Goal: Task Accomplishment & Management: Manage account settings

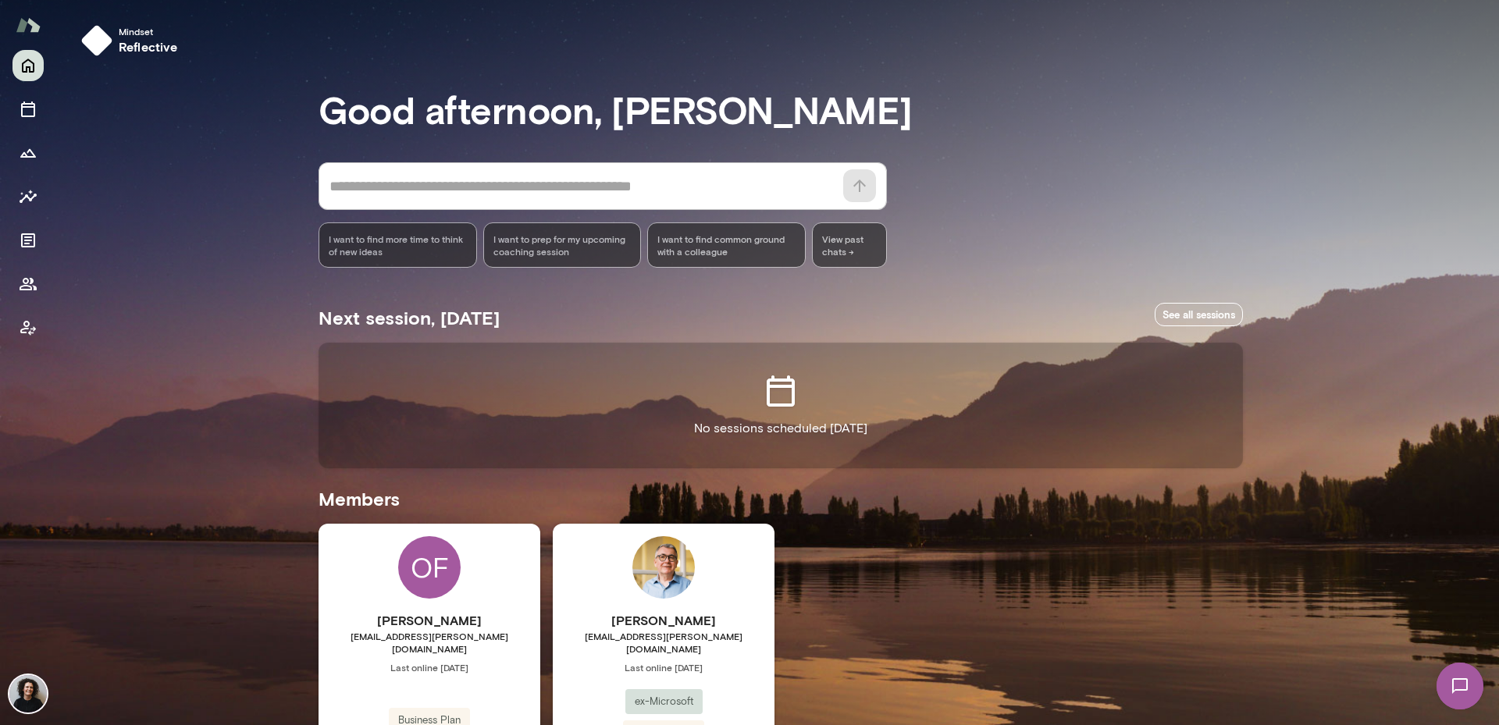
click at [31, 692] on img at bounding box center [27, 693] width 37 height 37
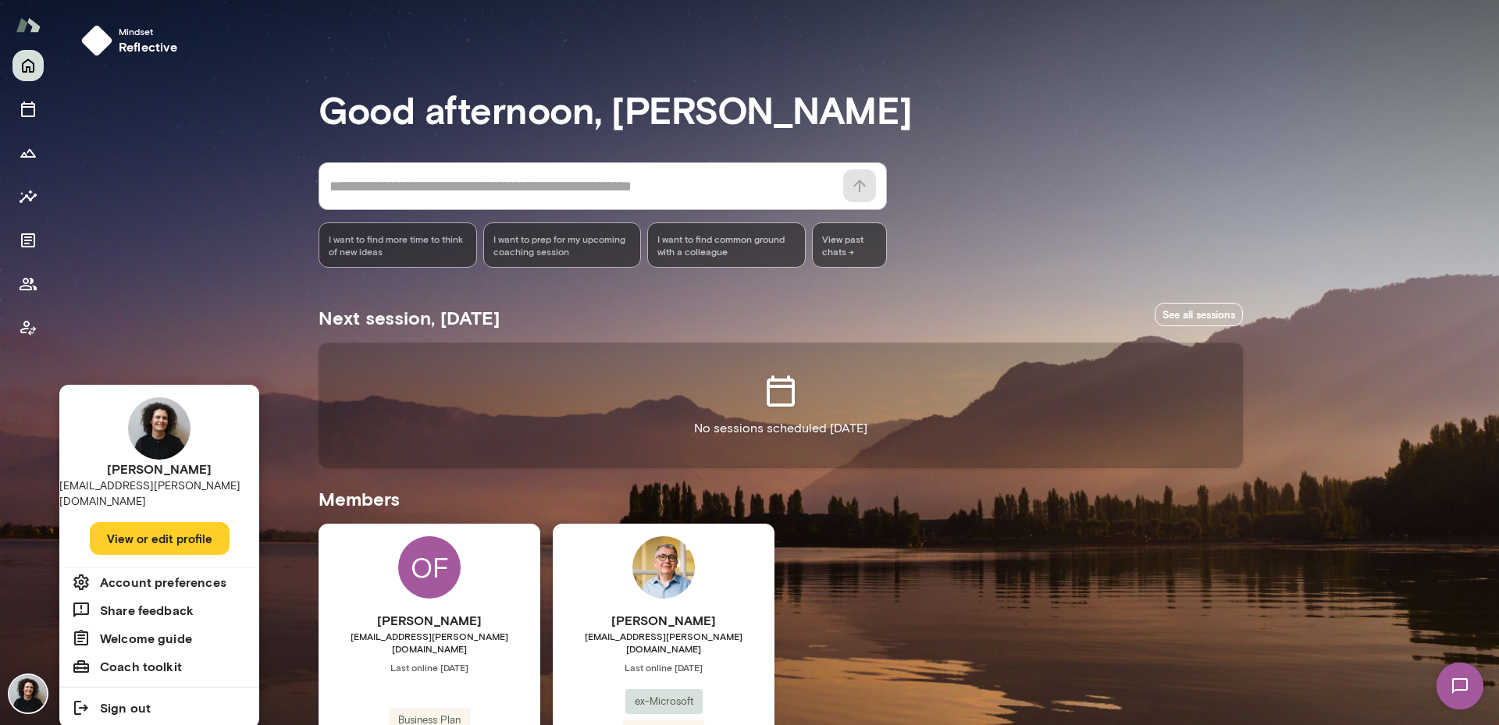
click at [176, 528] on button "View or edit profile" at bounding box center [160, 538] width 140 height 33
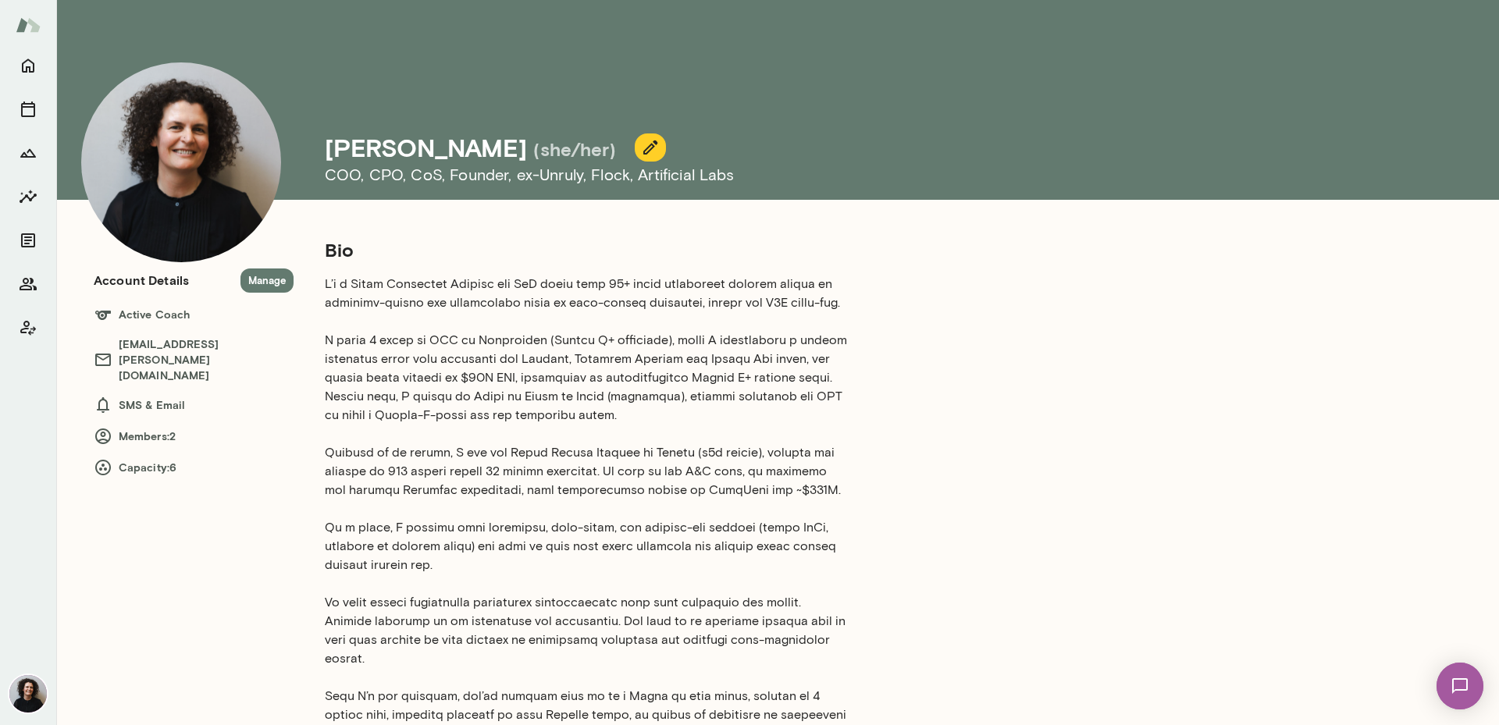
click at [643, 143] on icon "button" at bounding box center [650, 148] width 14 height 14
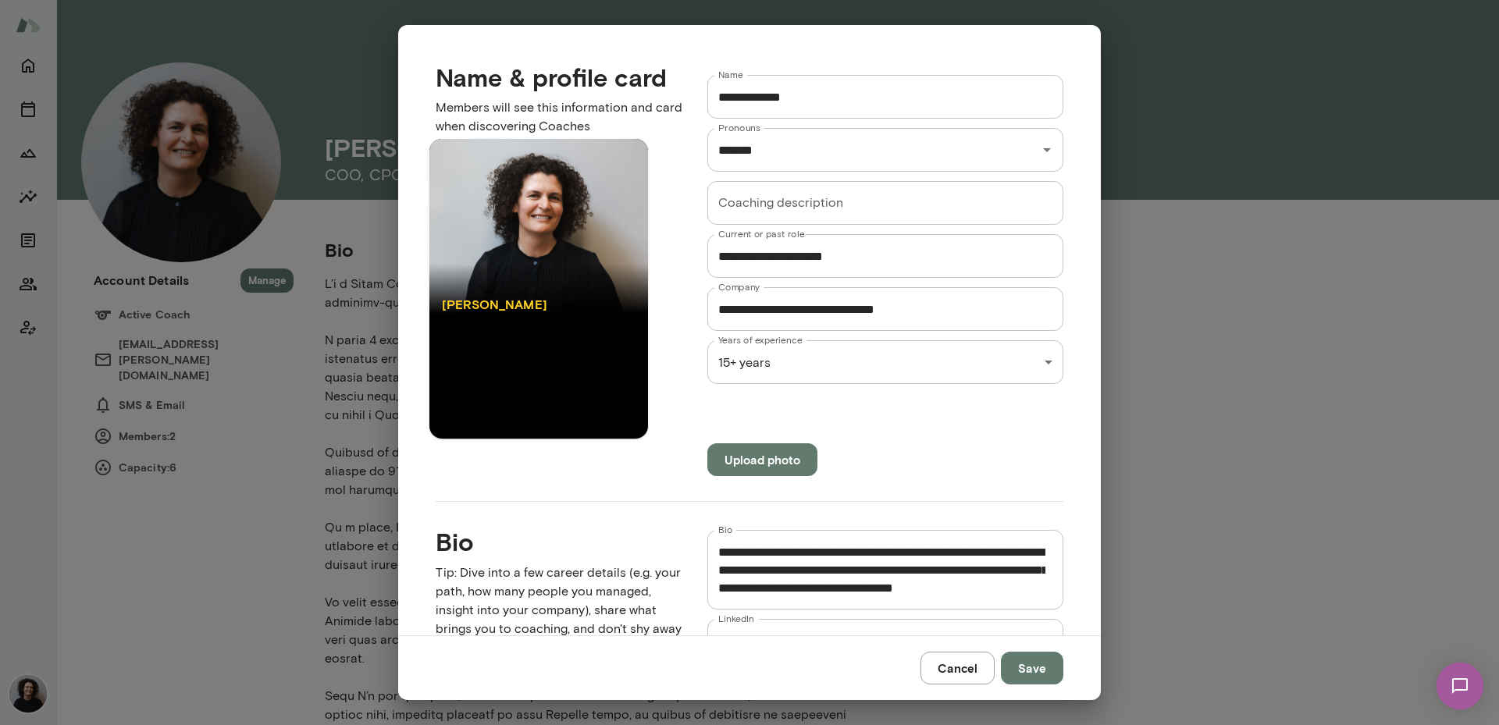
click at [902, 570] on textarea "Bio" at bounding box center [881, 570] width 327 height 54
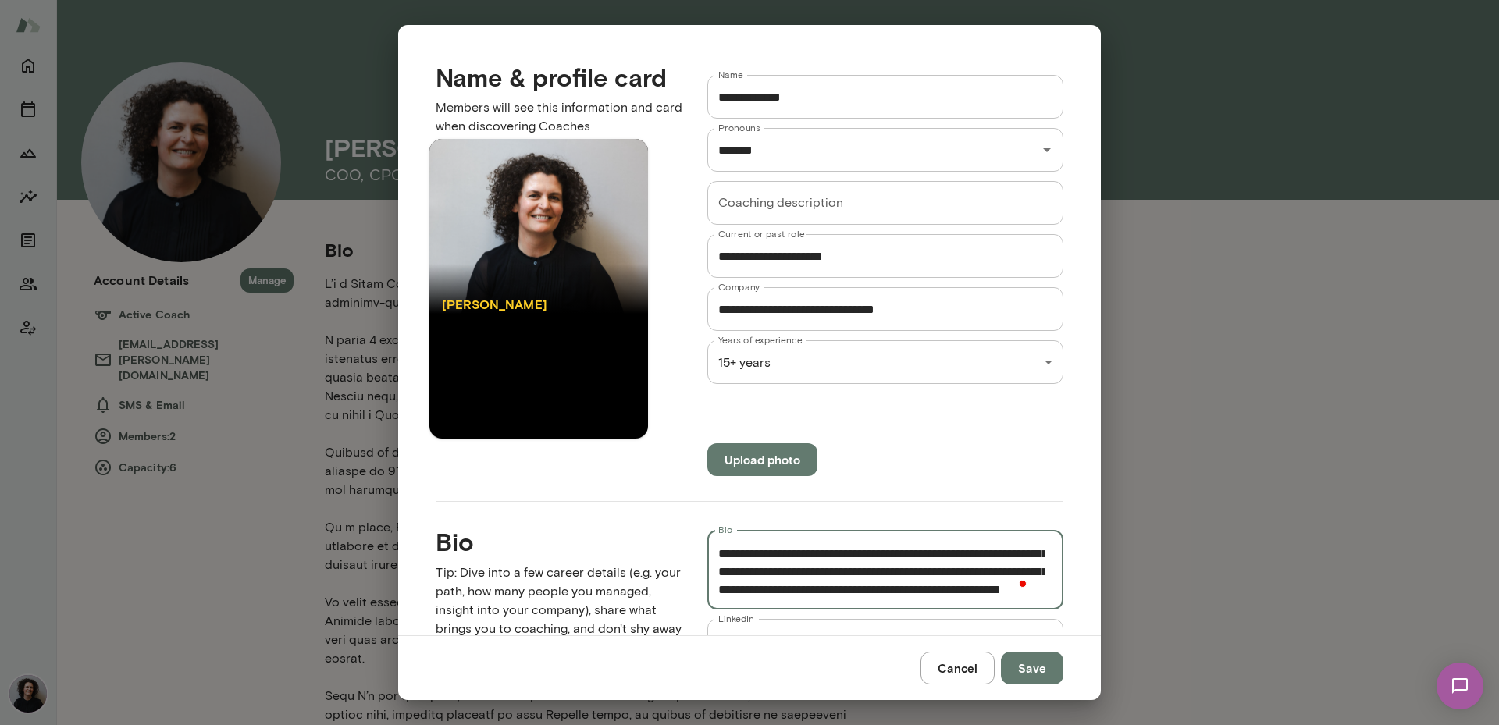
scroll to position [375, 0]
click at [927, 571] on textarea "Bio" at bounding box center [881, 570] width 327 height 54
click at [737, 592] on textarea "Bio" at bounding box center [881, 570] width 327 height 54
click at [739, 591] on textarea "Bio" at bounding box center [881, 570] width 327 height 54
click at [964, 589] on textarea "Bio" at bounding box center [881, 570] width 327 height 54
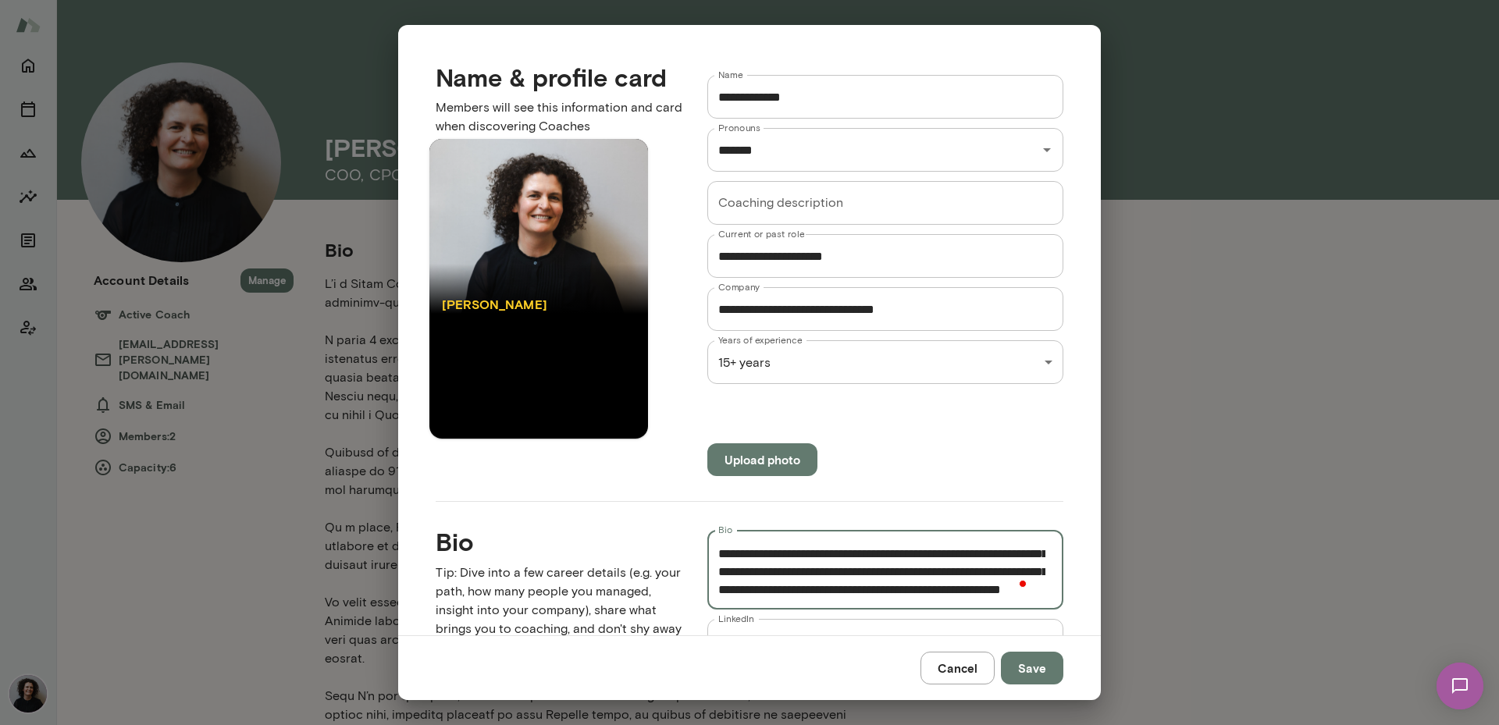
click at [860, 589] on textarea "Bio" at bounding box center [881, 570] width 327 height 54
click at [919, 576] on textarea "Bio" at bounding box center [881, 570] width 327 height 54
click at [1021, 574] on span at bounding box center [1023, 583] width 14 height 21
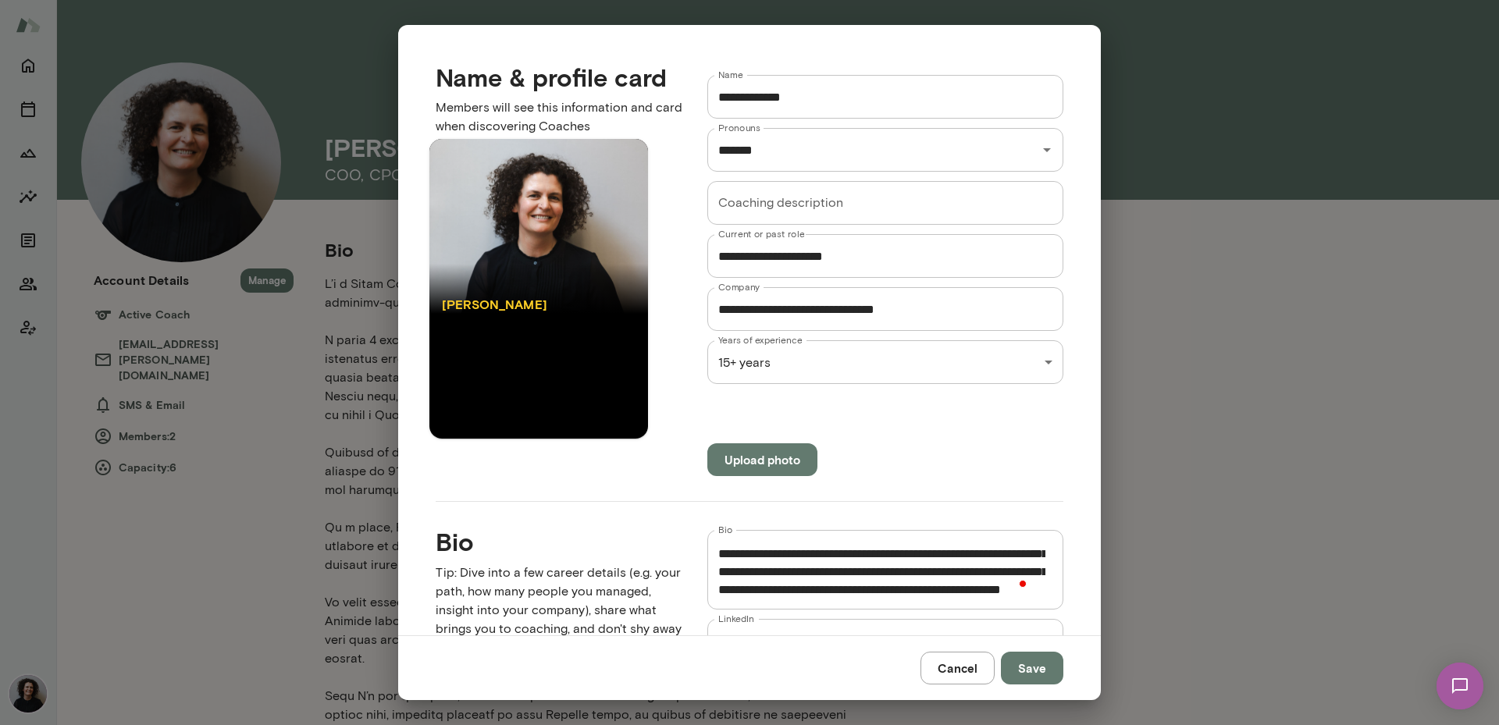
click at [799, 592] on textarea "Bio" at bounding box center [881, 570] width 327 height 54
click at [797, 582] on textarea "Bio" at bounding box center [881, 570] width 327 height 54
click at [948, 588] on textarea "Bio" at bounding box center [881, 570] width 327 height 54
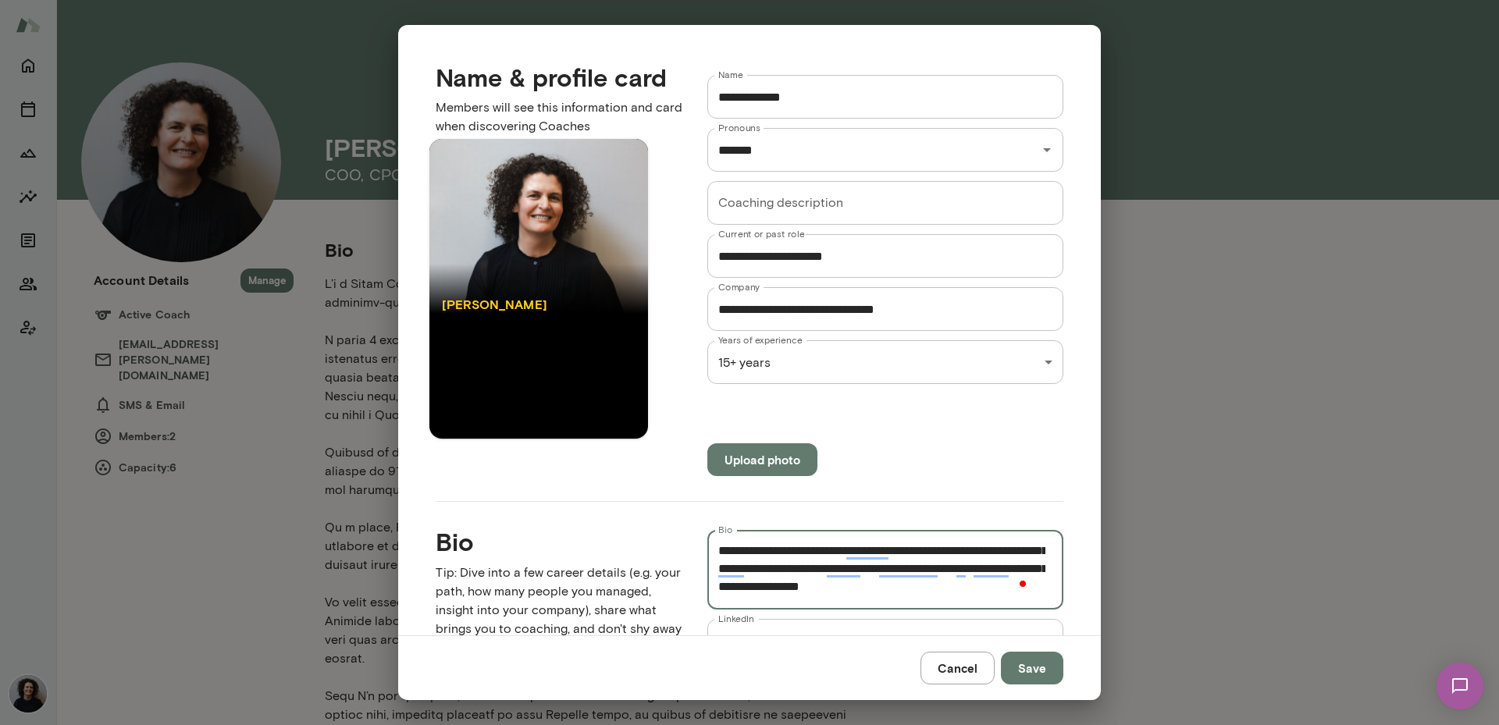
scroll to position [365, 0]
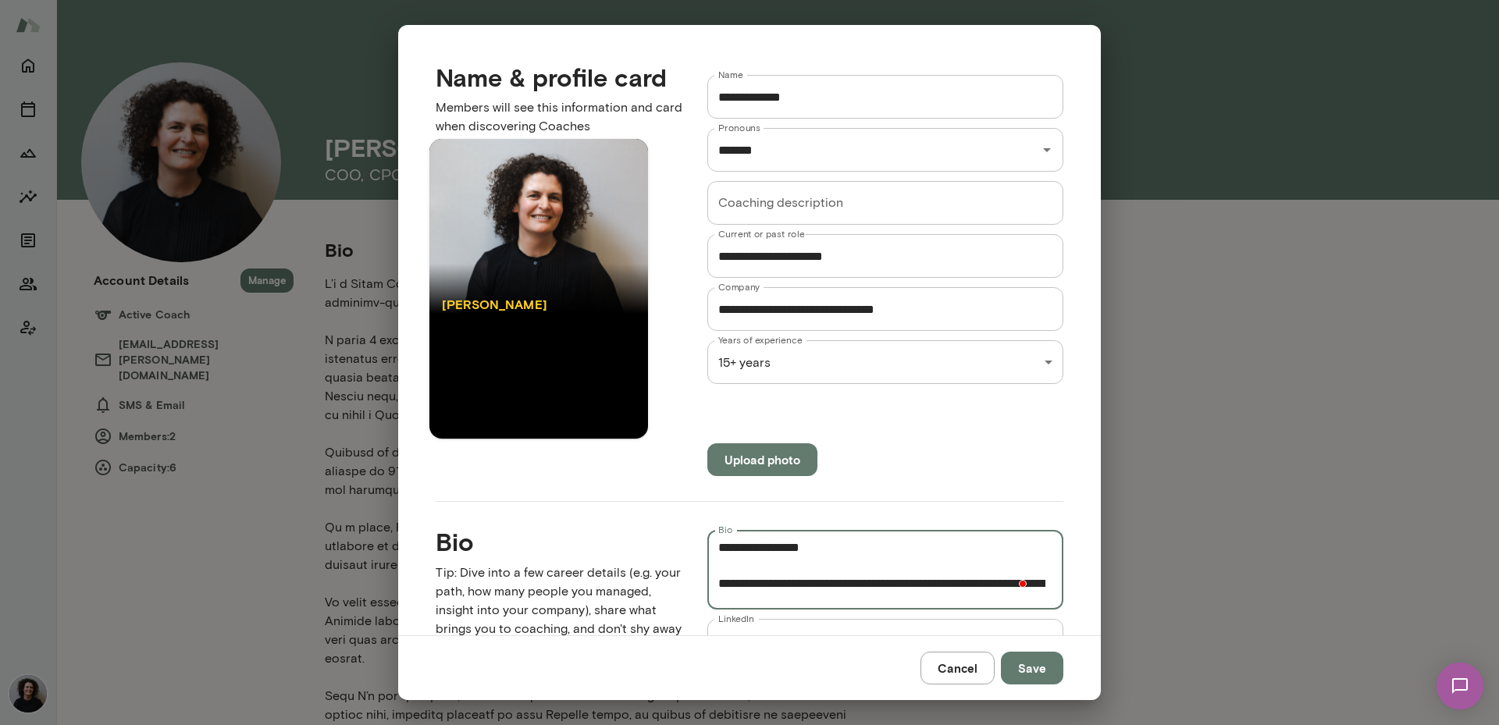
drag, startPoint x: 870, startPoint y: 589, endPoint x: 717, endPoint y: 570, distance: 154.2
click at [718, 570] on textarea "Bio" at bounding box center [881, 570] width 327 height 54
click at [822, 575] on textarea "Bio" at bounding box center [881, 570] width 327 height 54
drag, startPoint x: 715, startPoint y: 564, endPoint x: 816, endPoint y: 575, distance: 101.3
click at [816, 575] on textarea "Bio" at bounding box center [881, 570] width 327 height 54
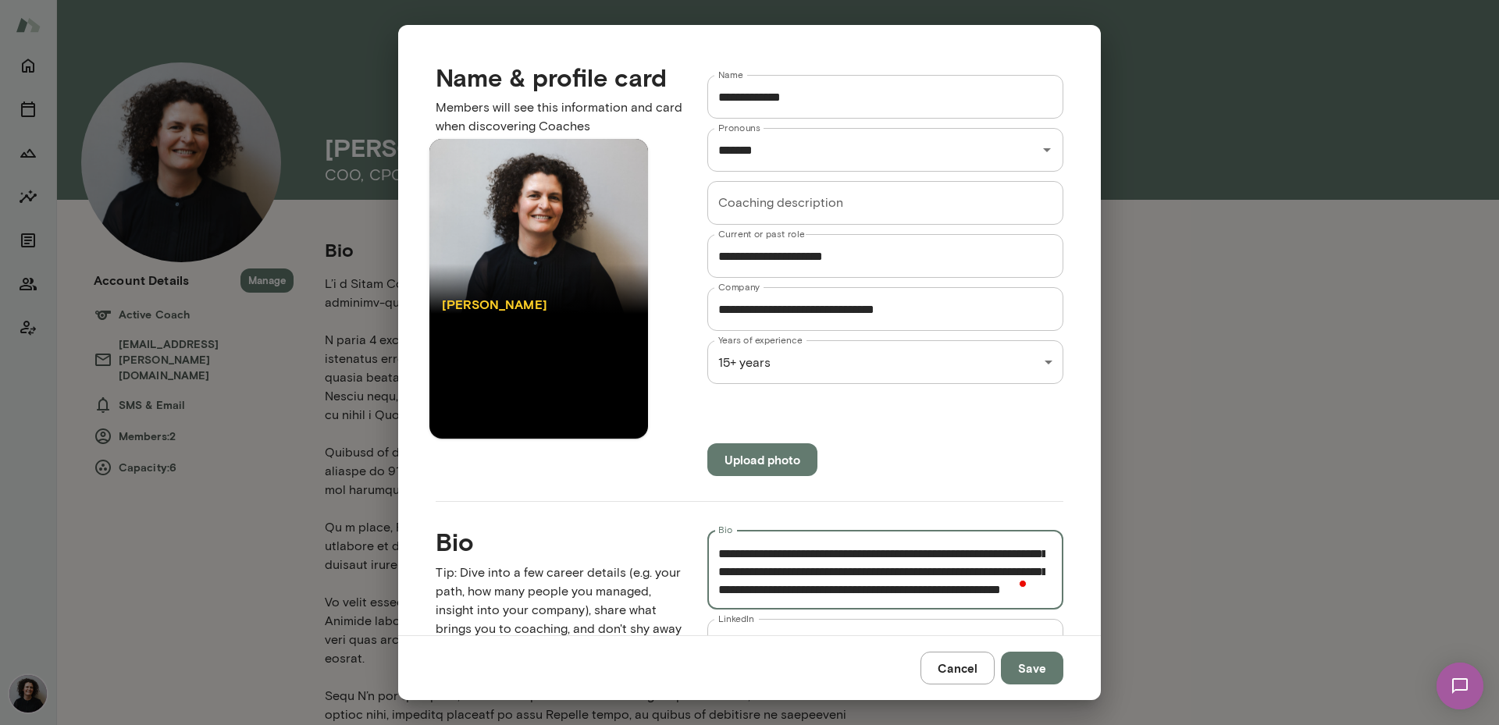
scroll to position [393, 0]
paste textarea "**"
type textarea "**********"
click at [1033, 653] on button "Save" at bounding box center [1032, 668] width 62 height 33
